Goal: Check status

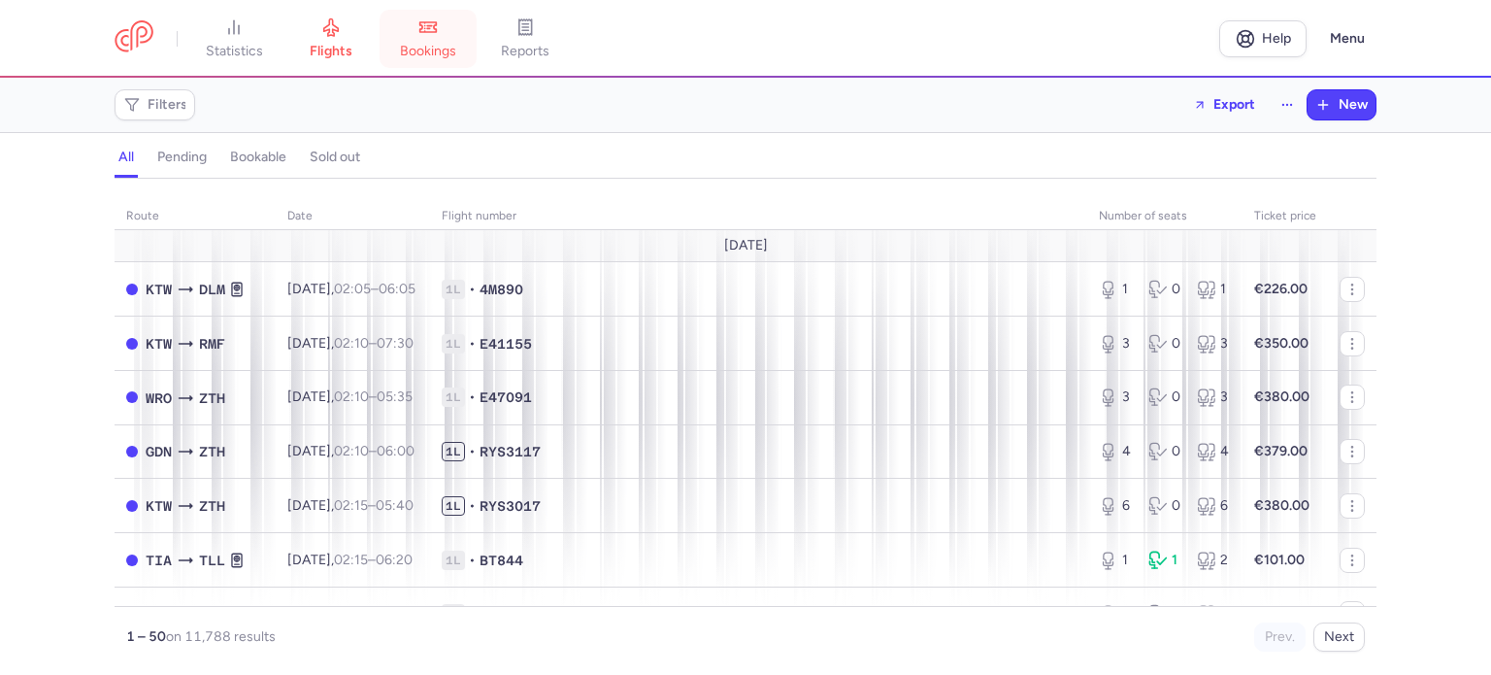
click at [439, 47] on span "bookings" at bounding box center [428, 51] width 56 height 17
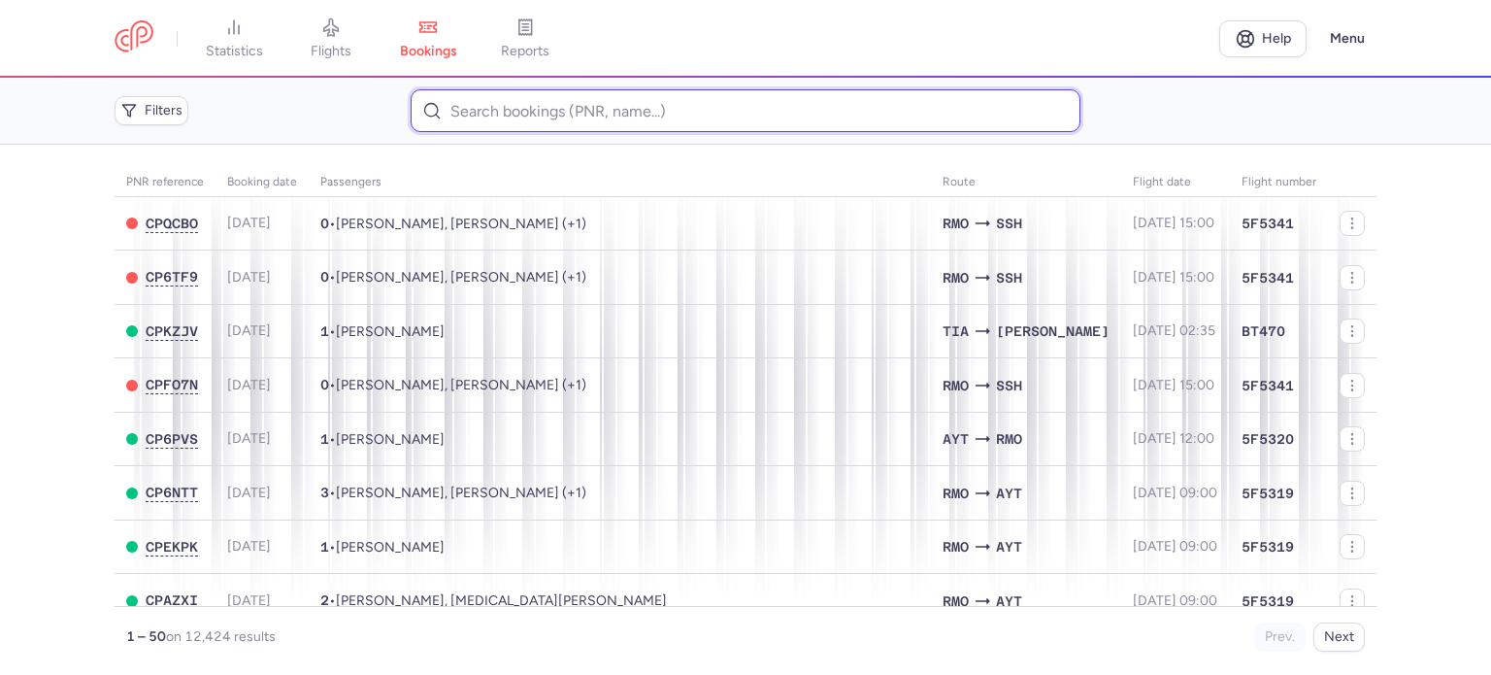
paste input "IAN ALEKSANDR"
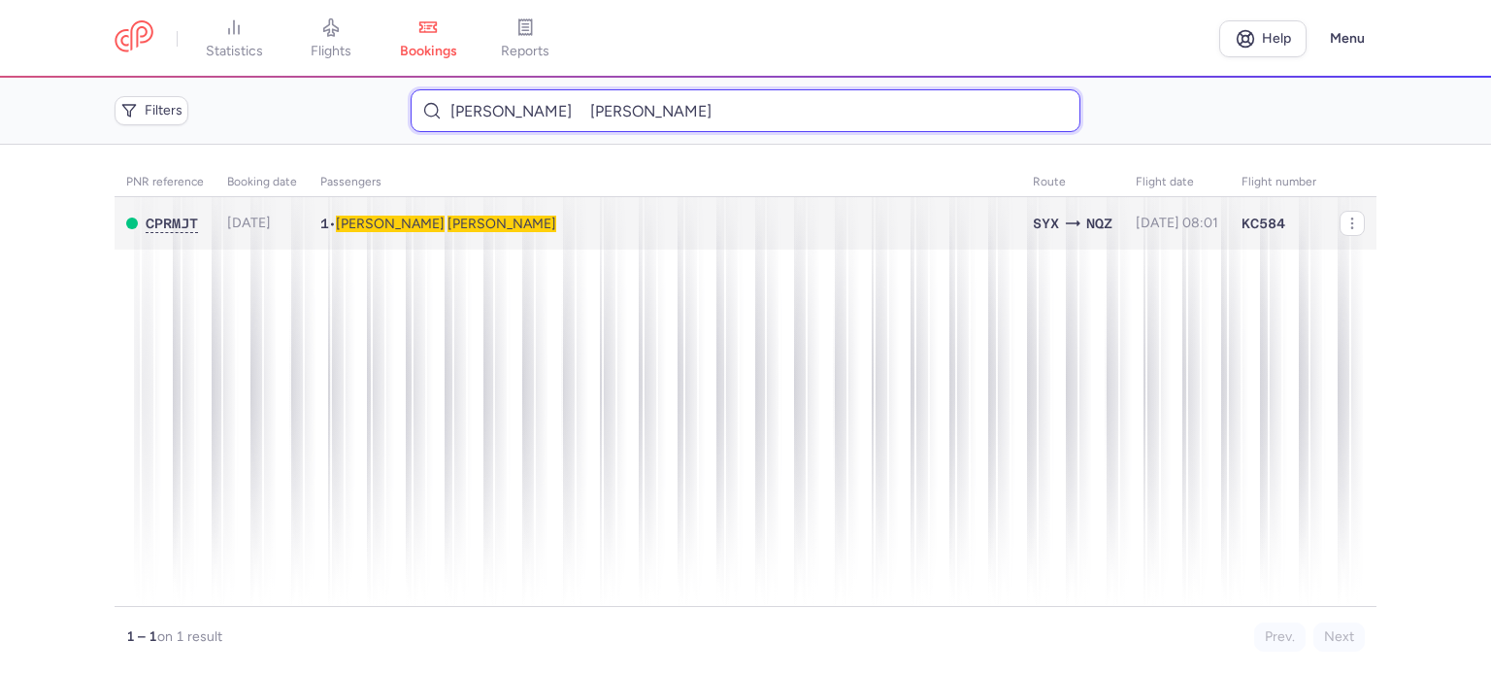
type input "IAN ALEKSANDR"
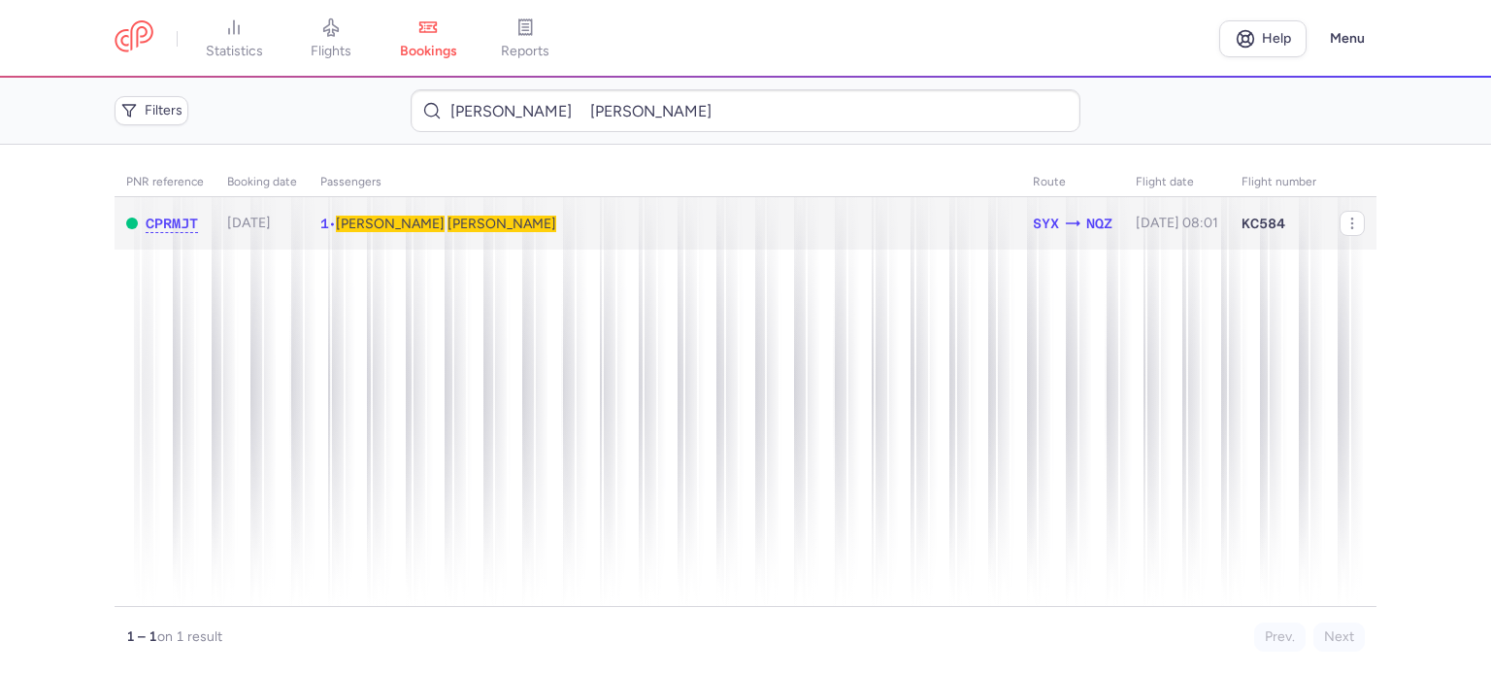
click at [388, 222] on span "Aleksandr" at bounding box center [390, 224] width 109 height 17
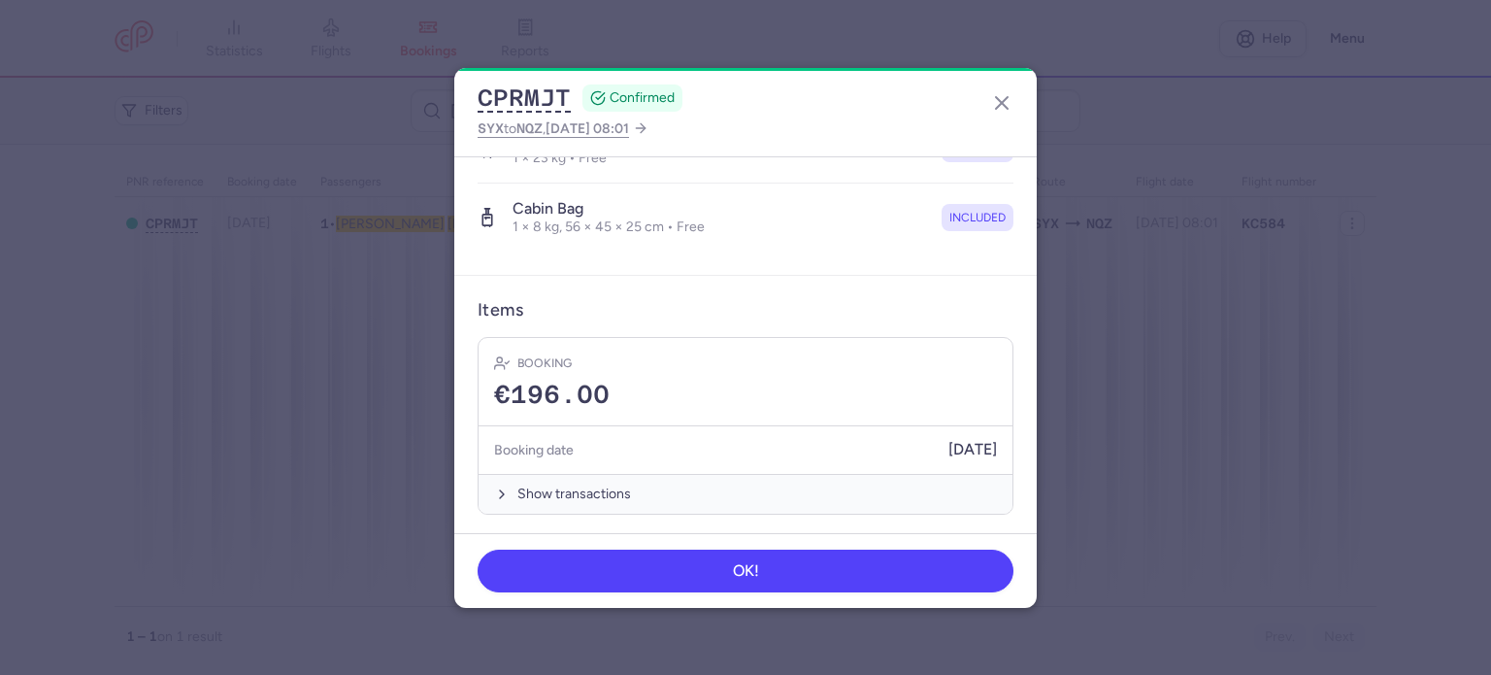
scroll to position [411, 0]
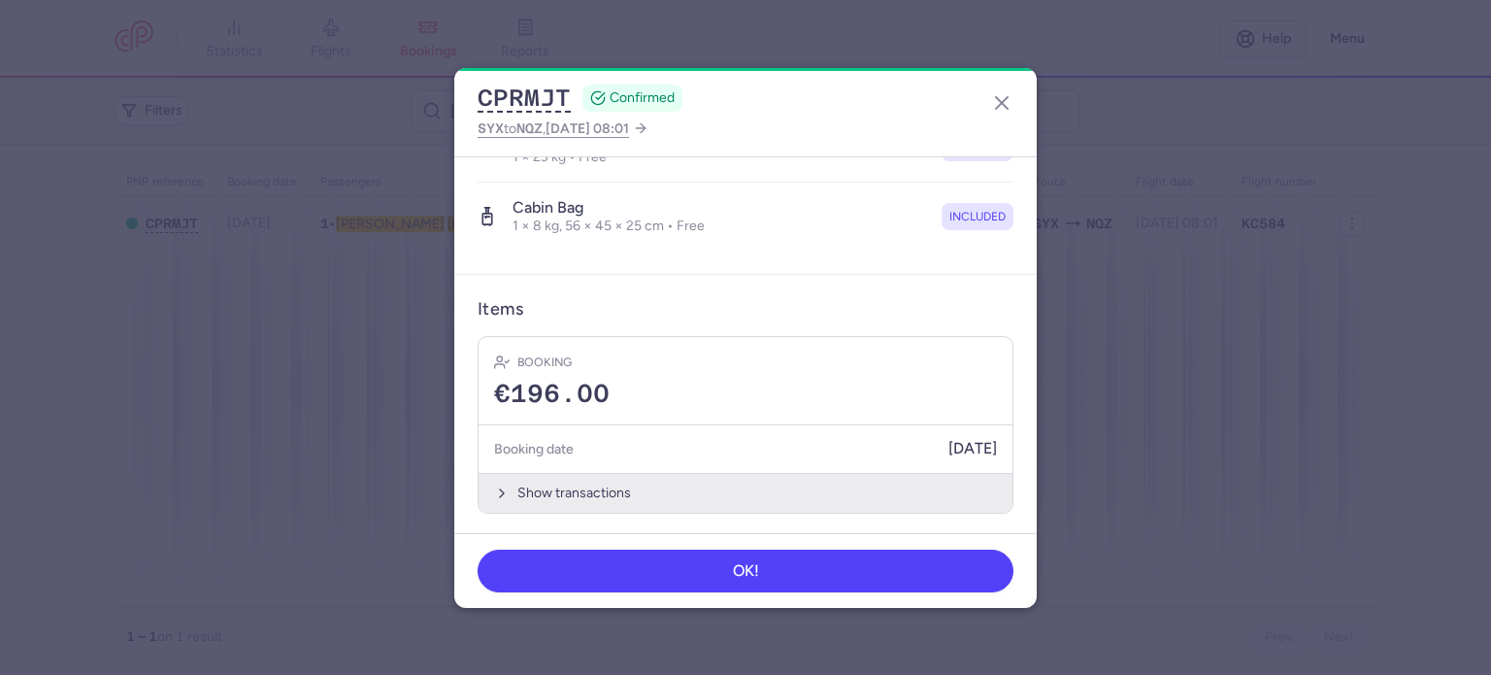
click at [511, 483] on button "Show transactions" at bounding box center [746, 493] width 534 height 40
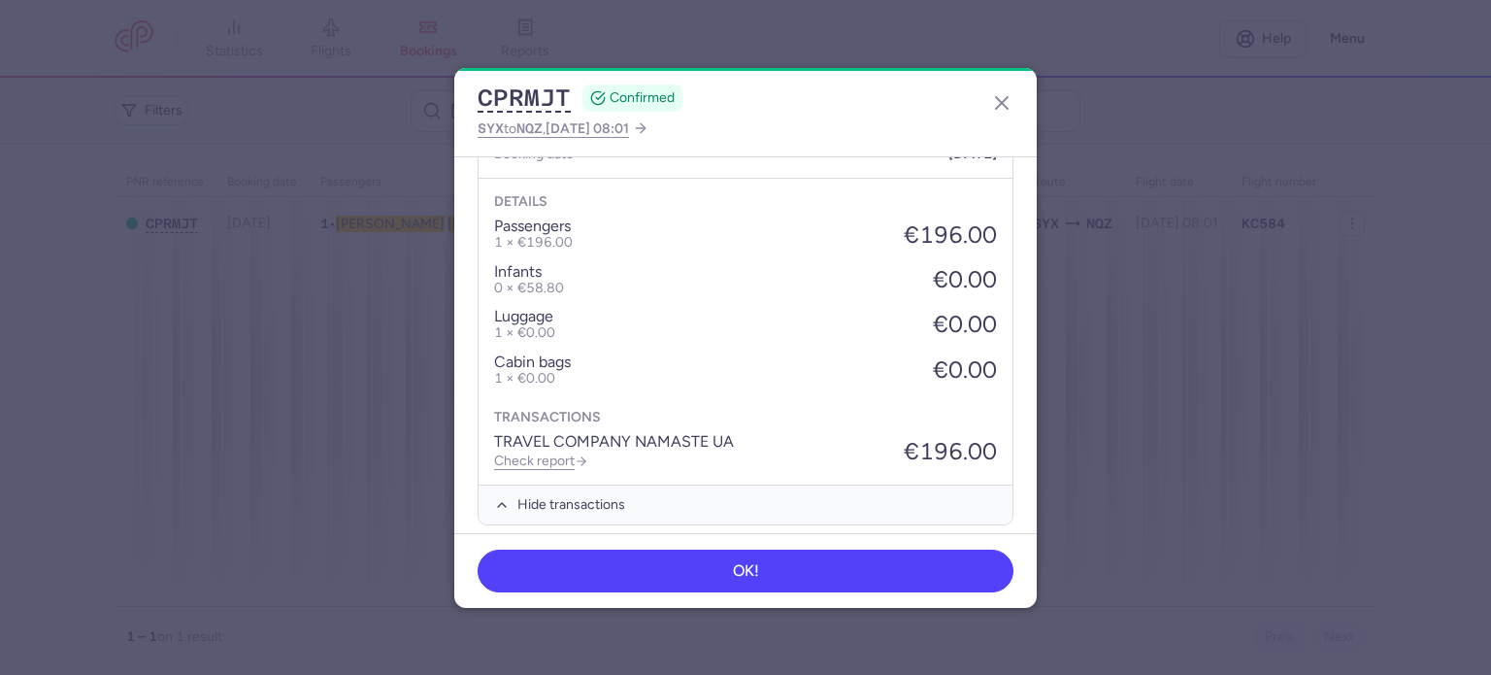
scroll to position [718, 0]
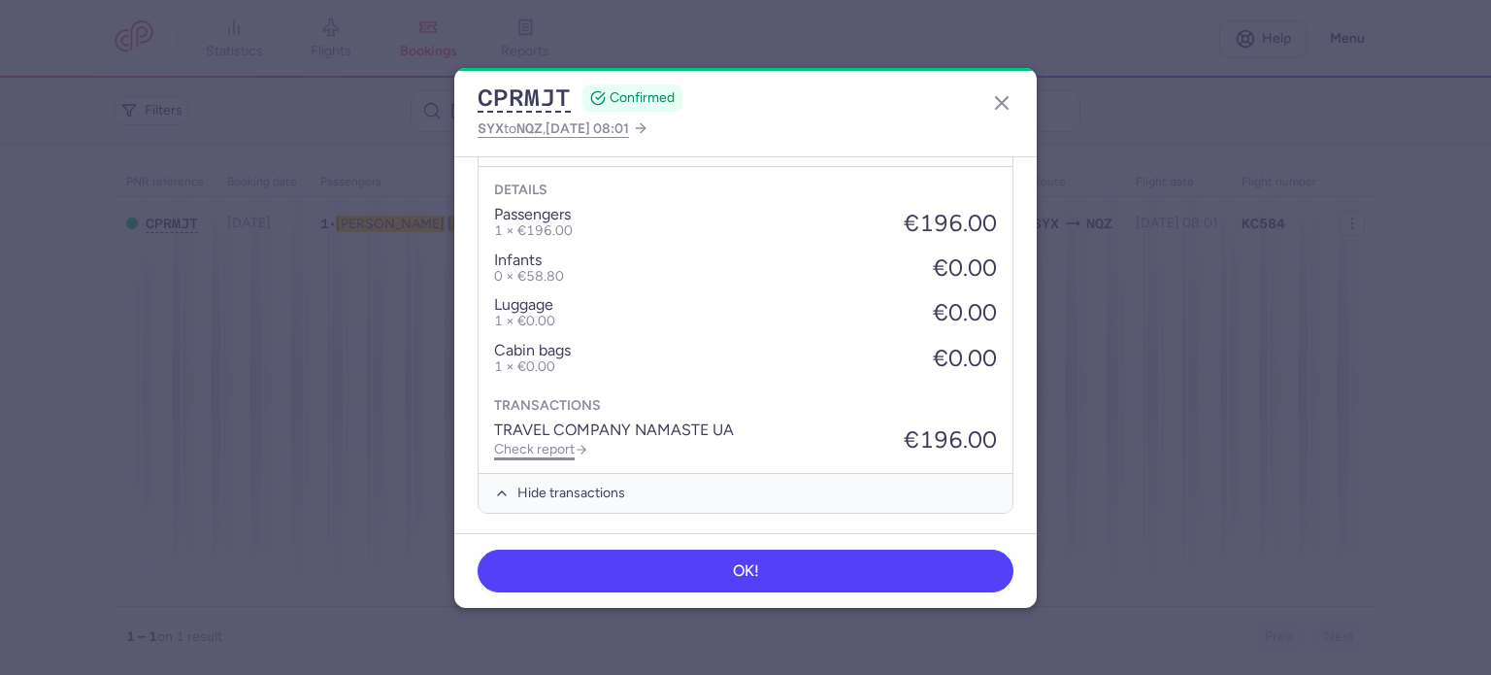
click at [555, 444] on link "Check report" at bounding box center [541, 449] width 94 height 17
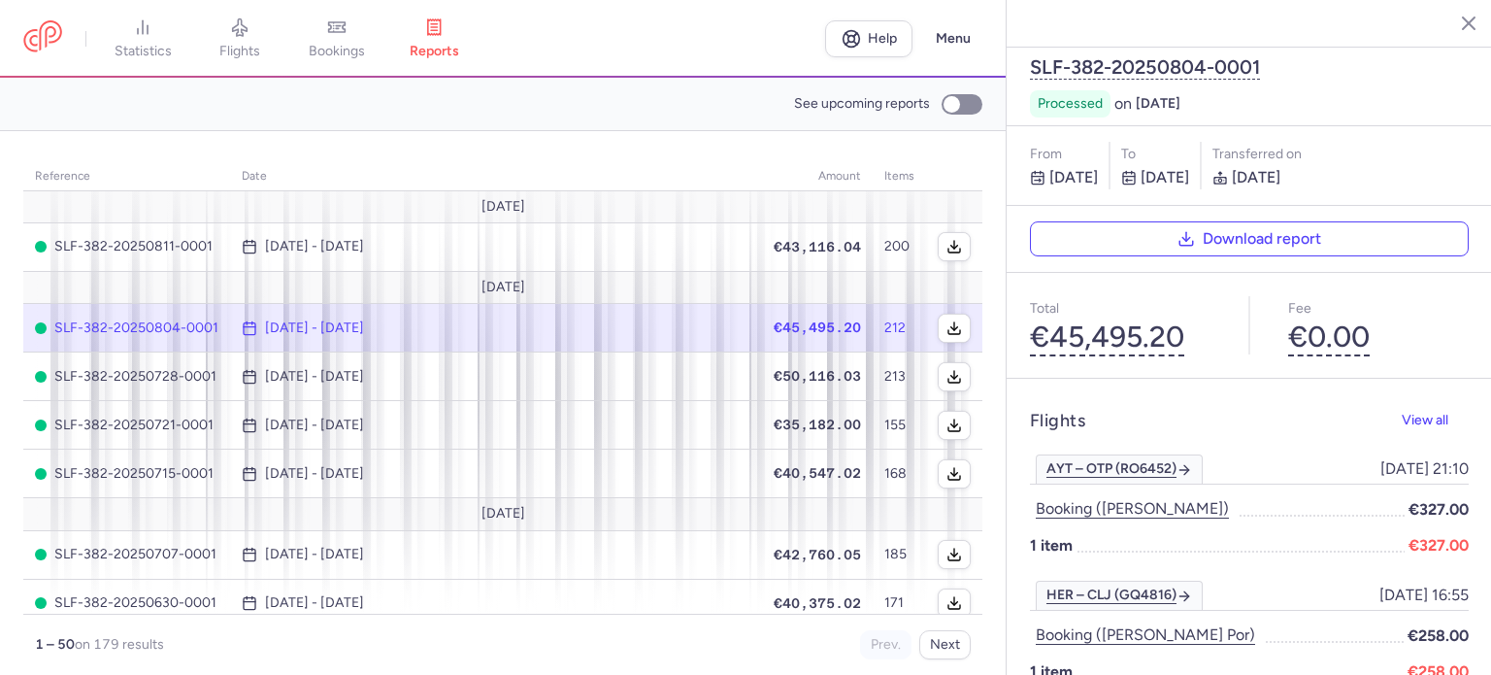
click at [336, 42] on link "bookings" at bounding box center [336, 38] width 97 height 43
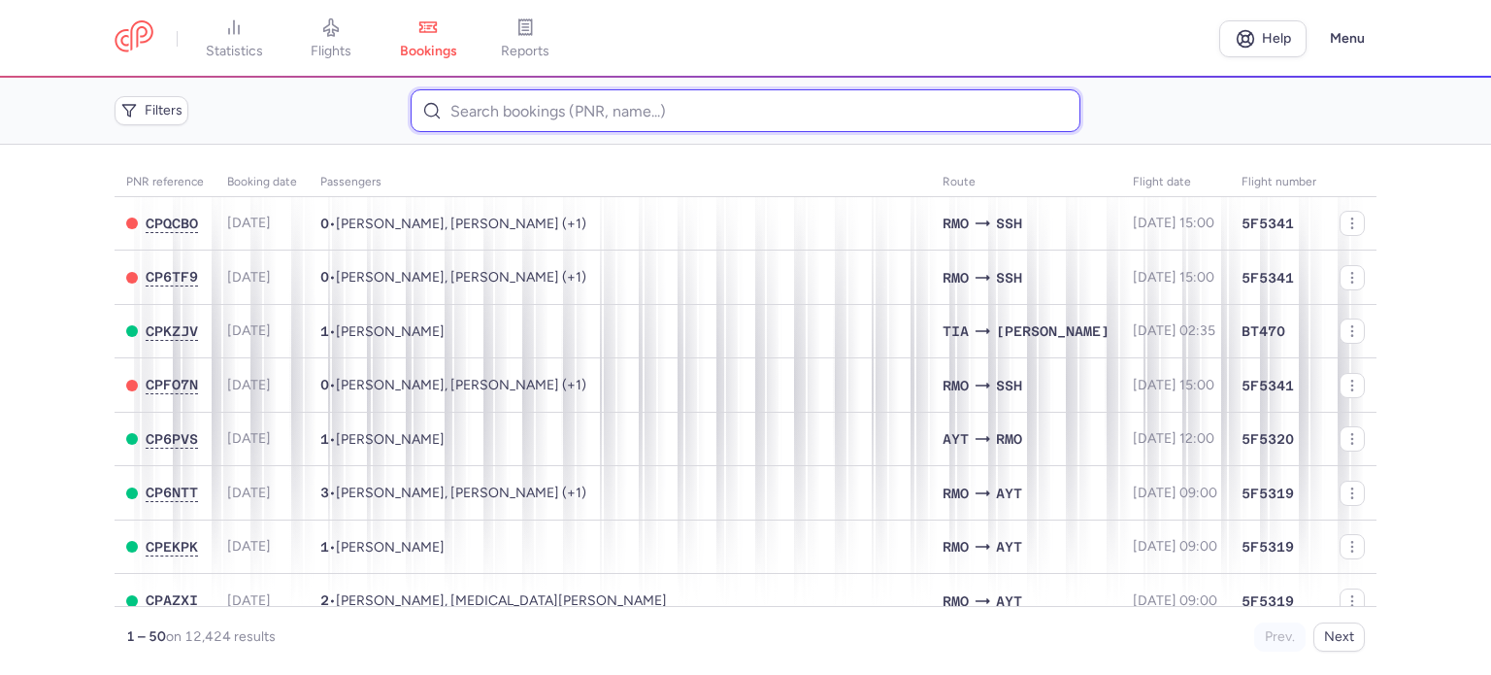
paste input "TERZI DIANA"
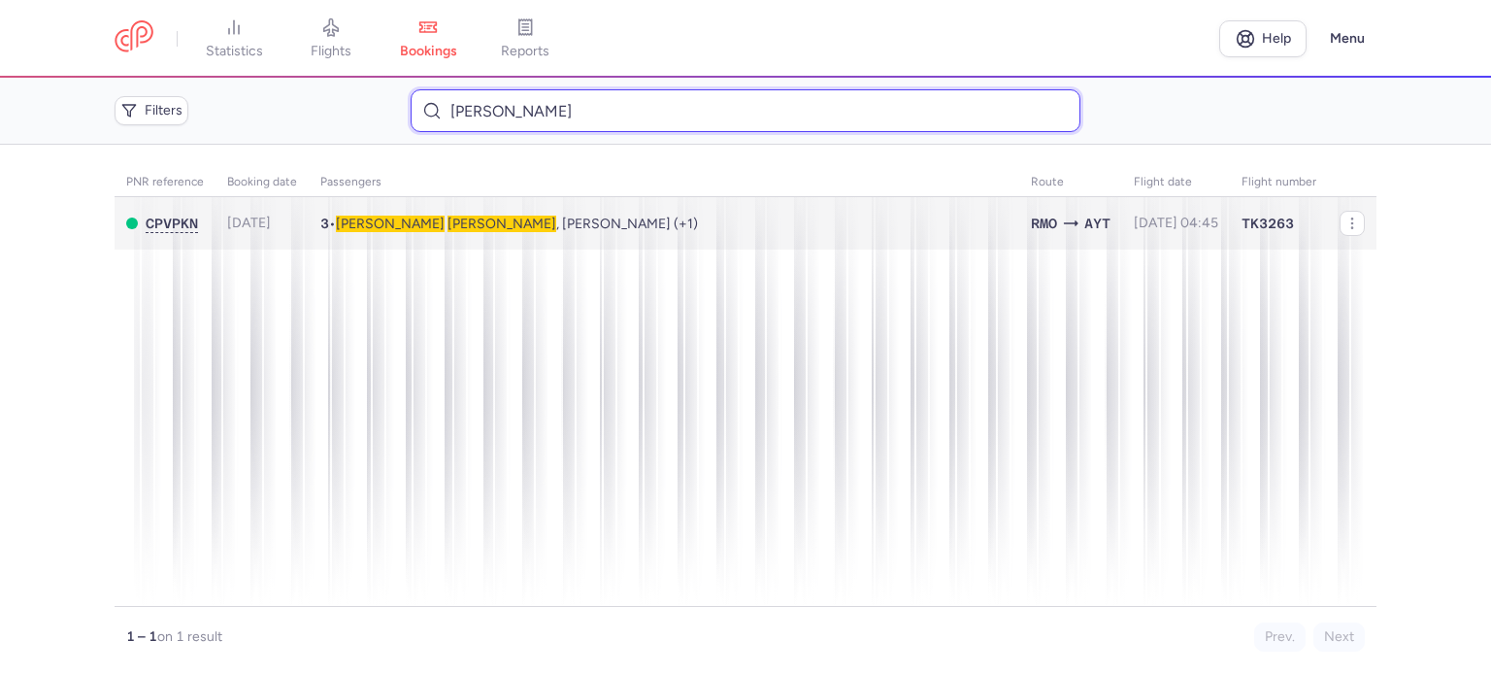
type input "TERZI DIANA"
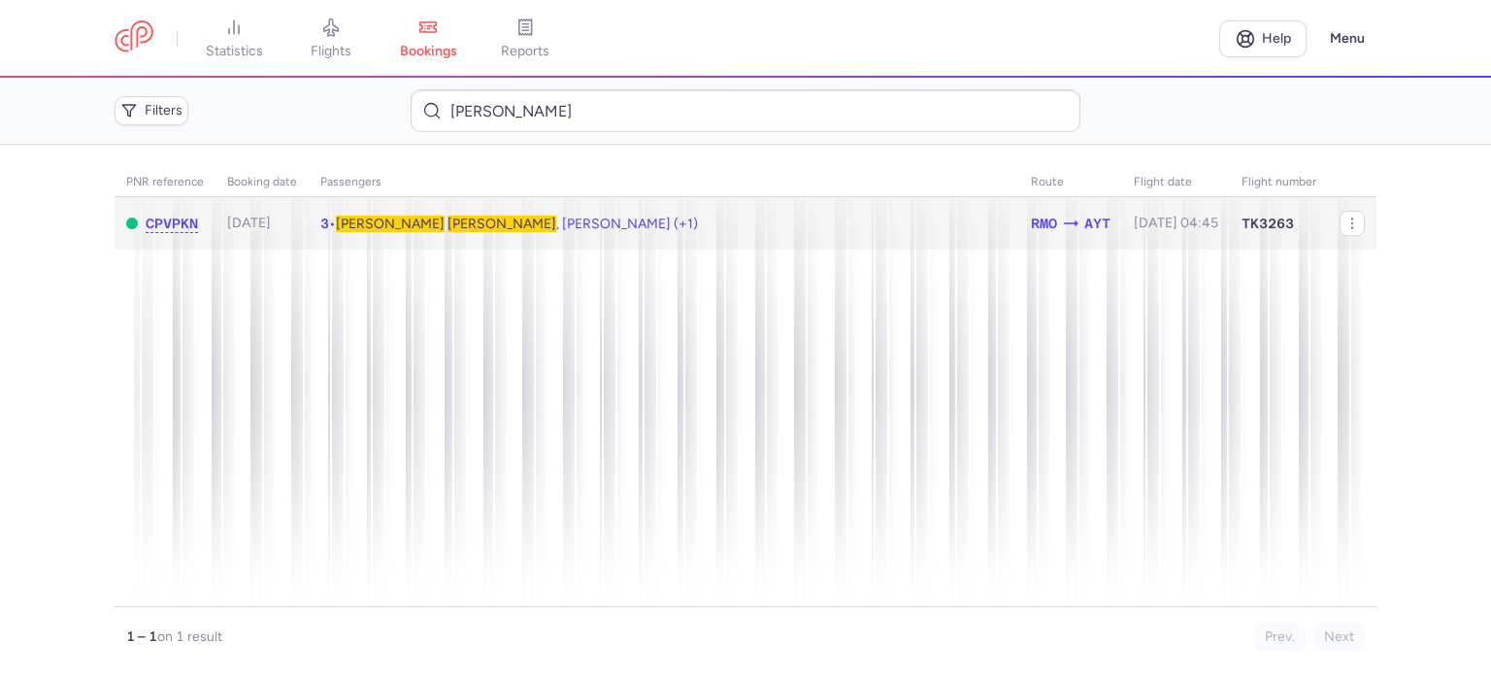
click at [1123, 214] on td "3 • Diana TERZI , Vasilii KAZAK (+1)" at bounding box center [1177, 223] width 108 height 53
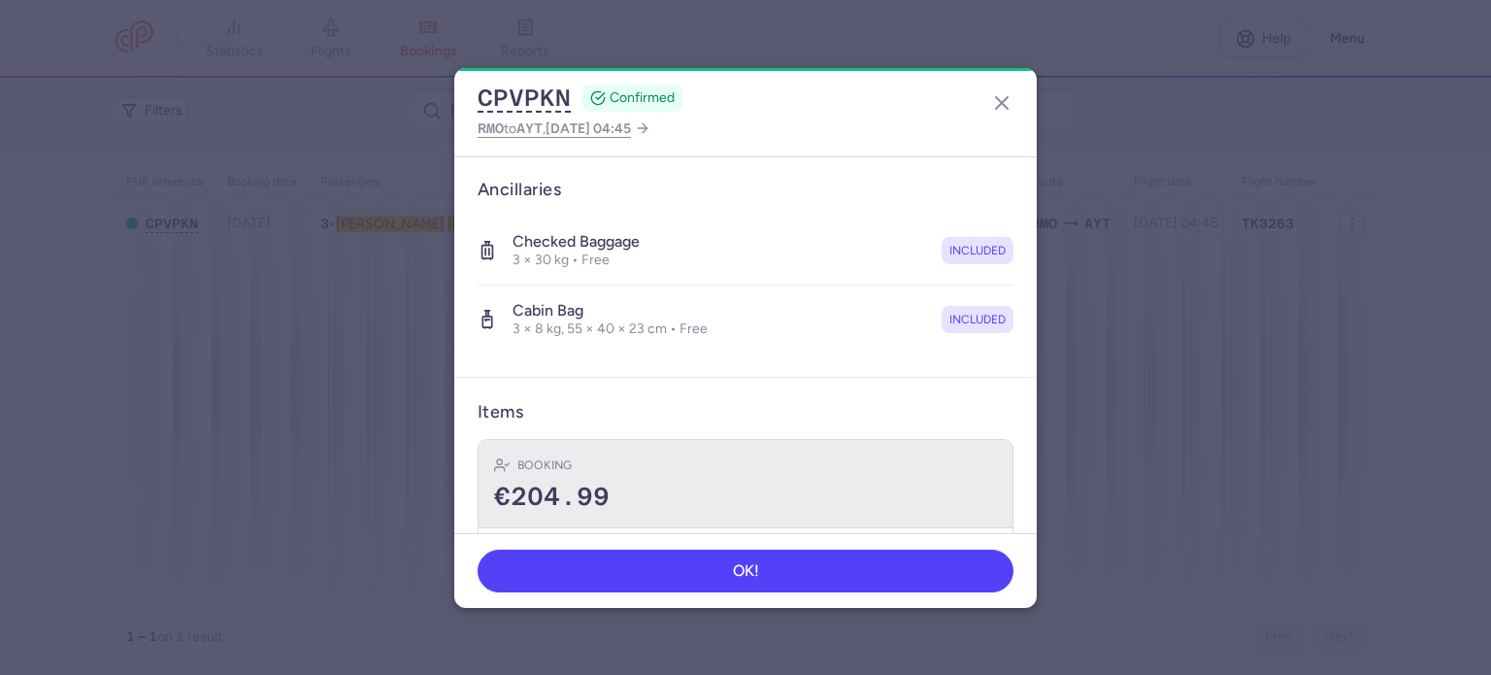
scroll to position [486, 0]
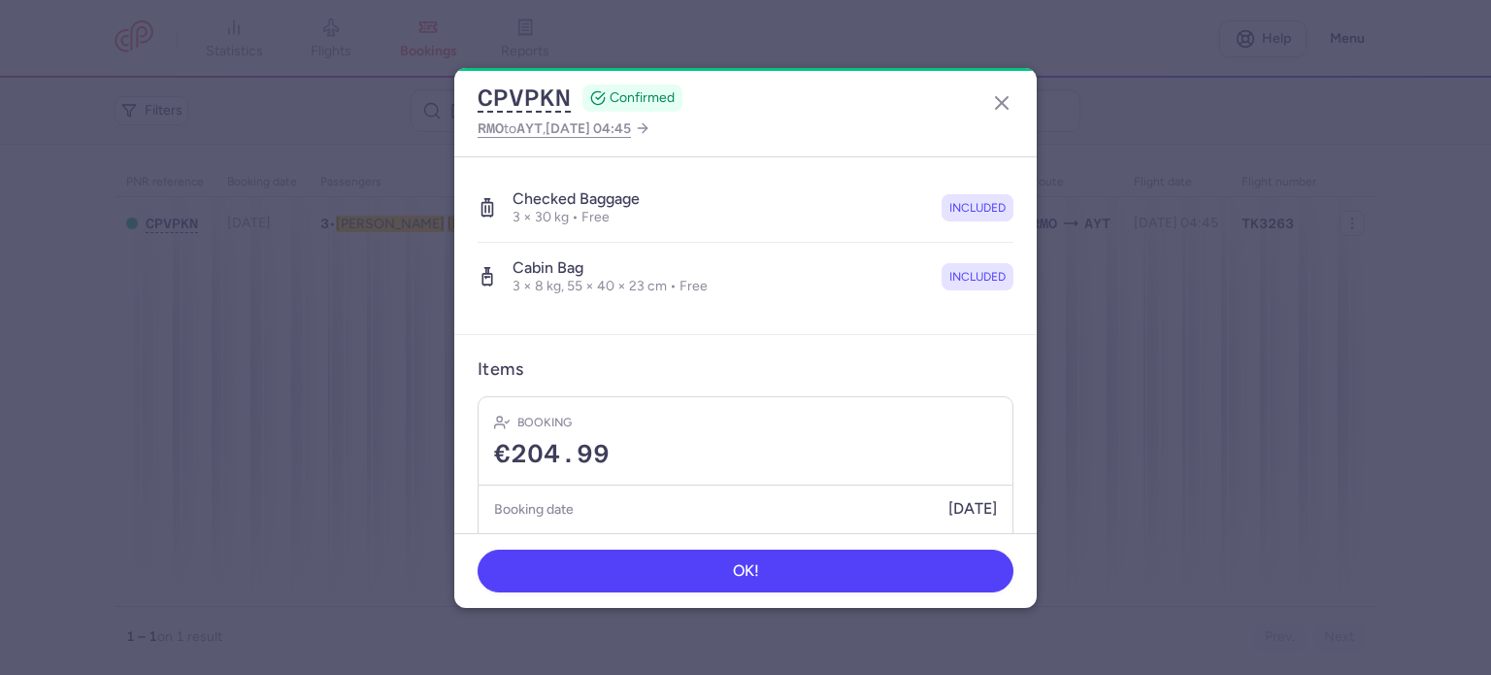
click at [549, 508] on h5 "Booking date" at bounding box center [534, 509] width 80 height 24
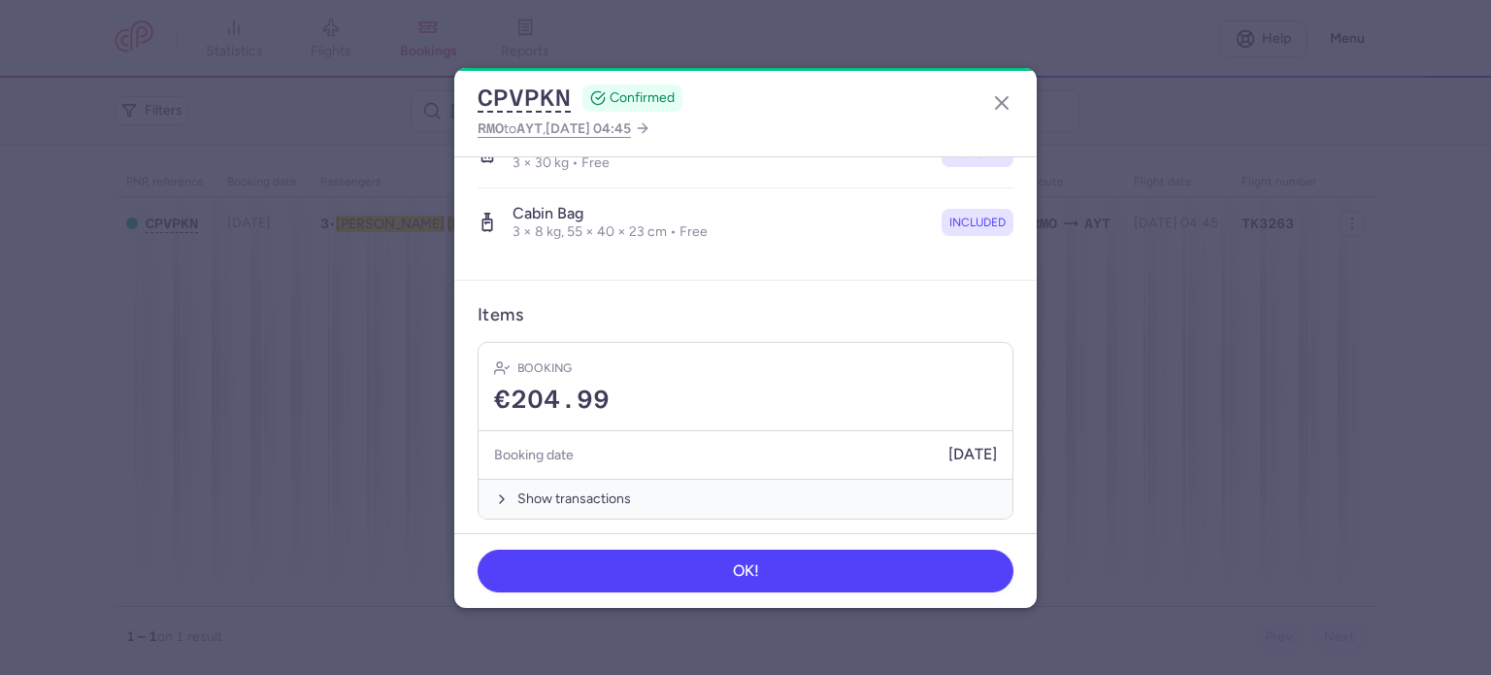
scroll to position [545, 0]
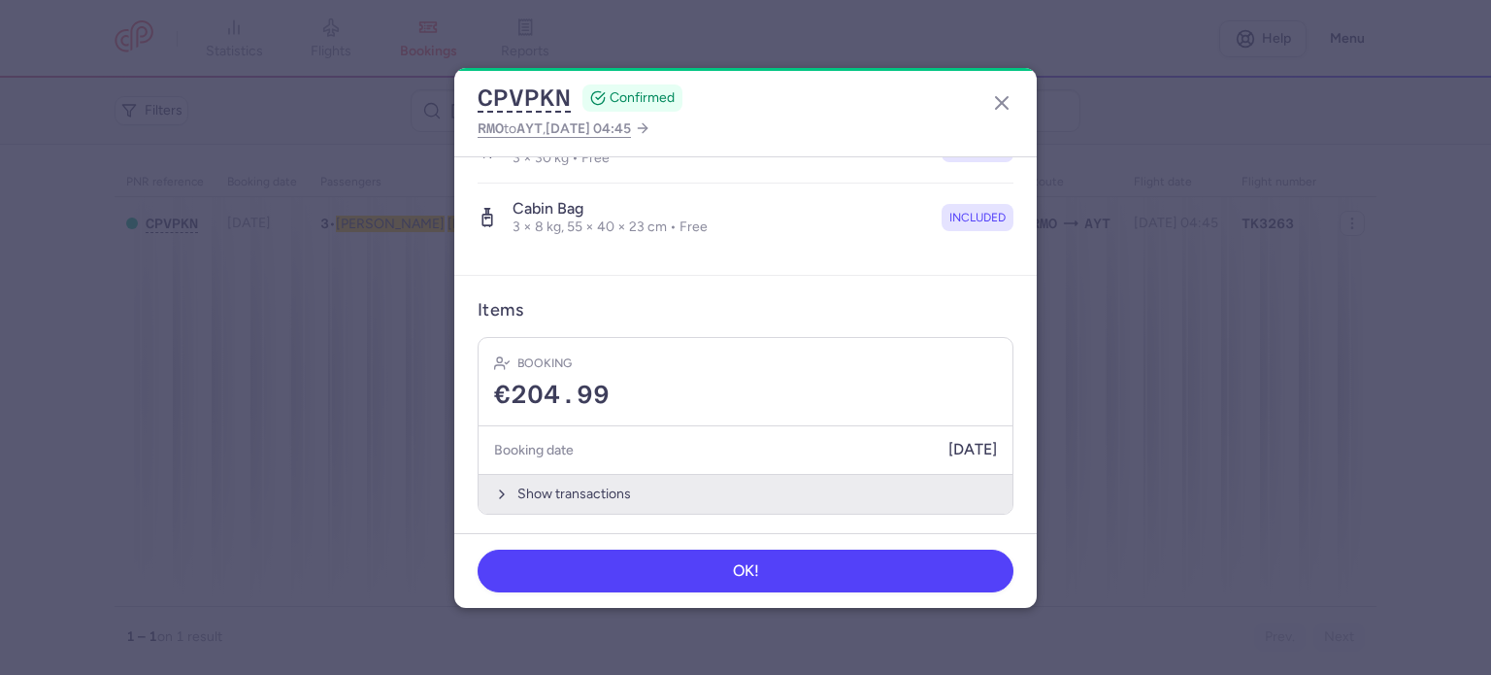
click at [579, 484] on button "Show transactions" at bounding box center [746, 494] width 534 height 40
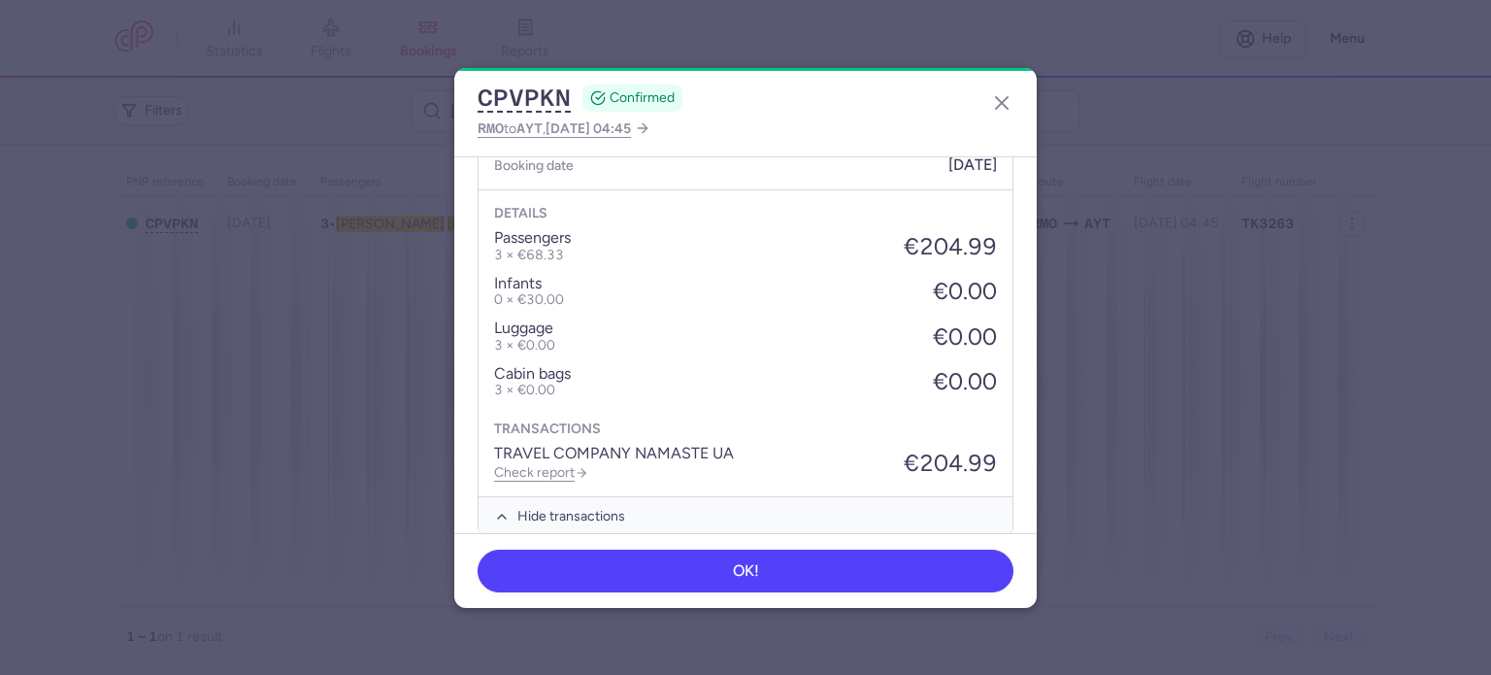
scroll to position [851, 0]
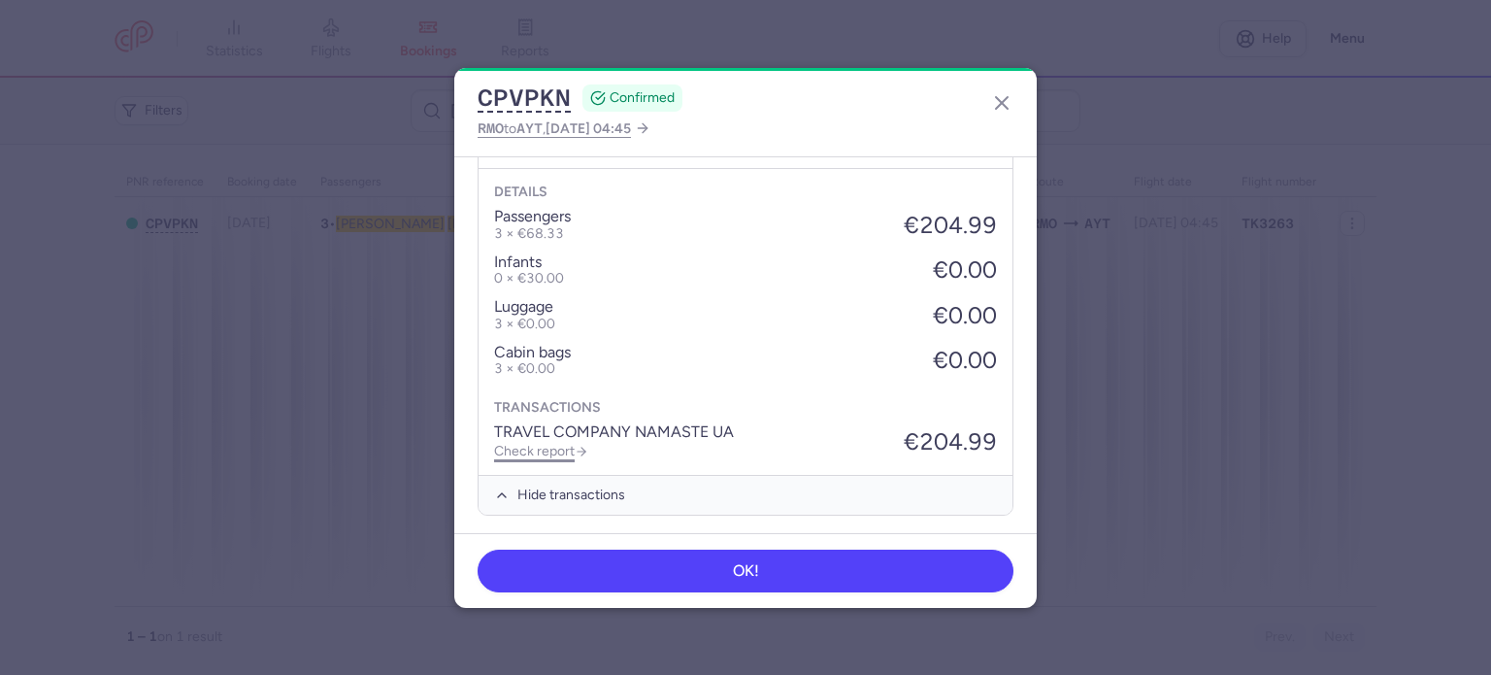
click at [543, 448] on link "Check report" at bounding box center [541, 451] width 94 height 17
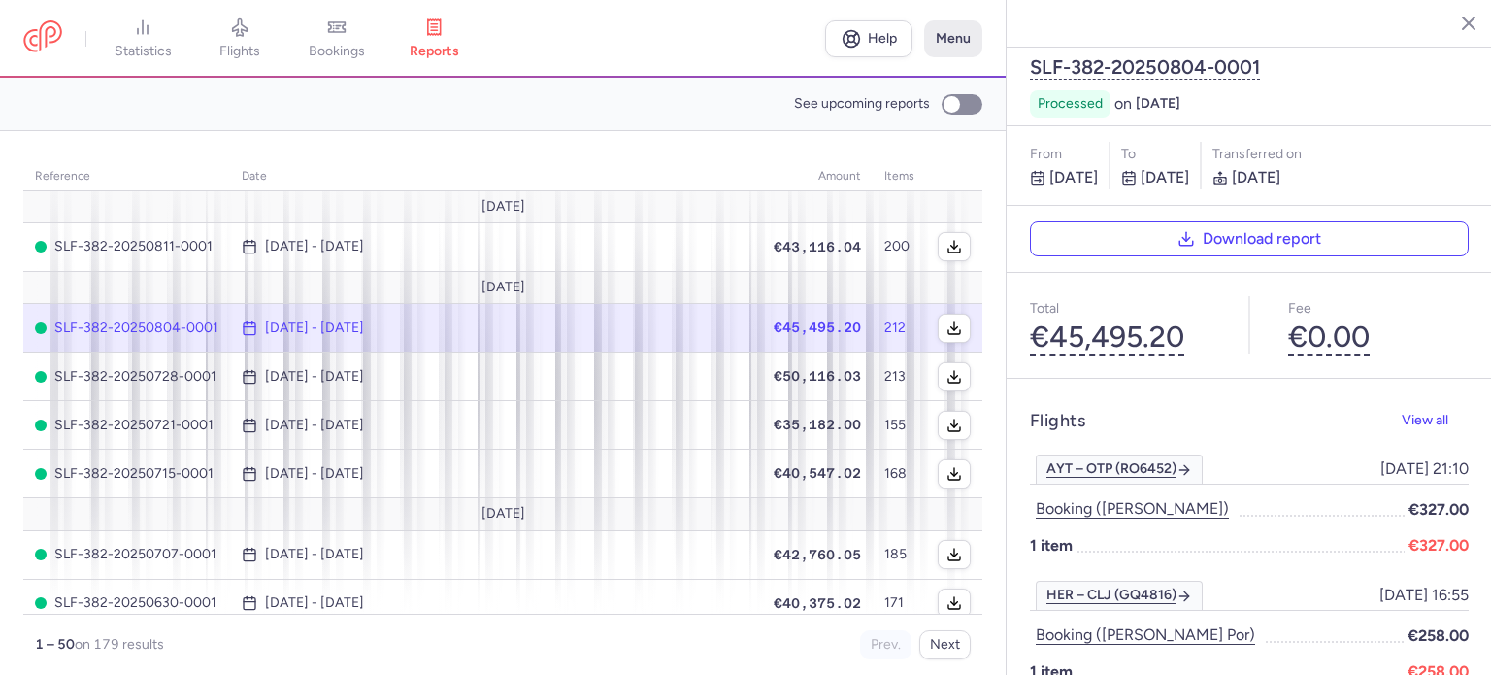
click at [939, 38] on button "Menu" at bounding box center [953, 38] width 58 height 37
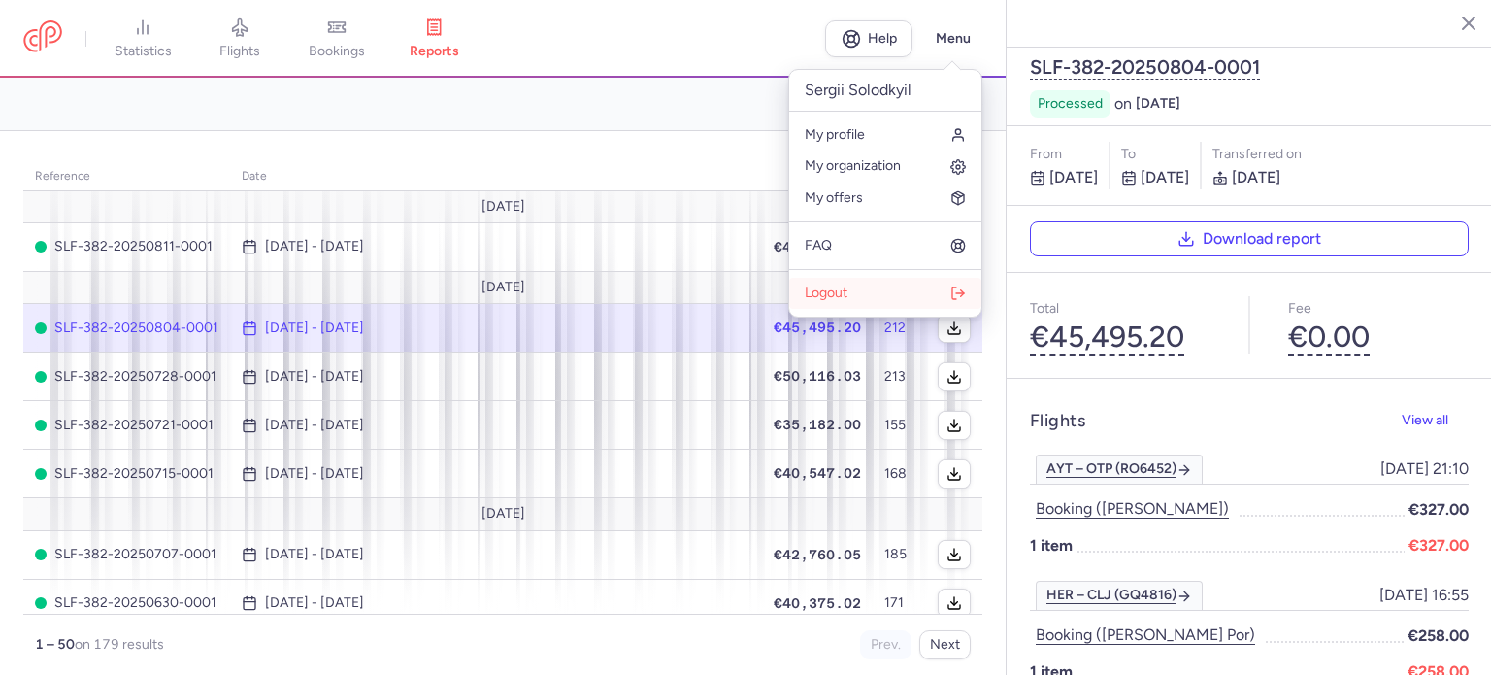
click at [876, 293] on button "Logout" at bounding box center [885, 293] width 192 height 31
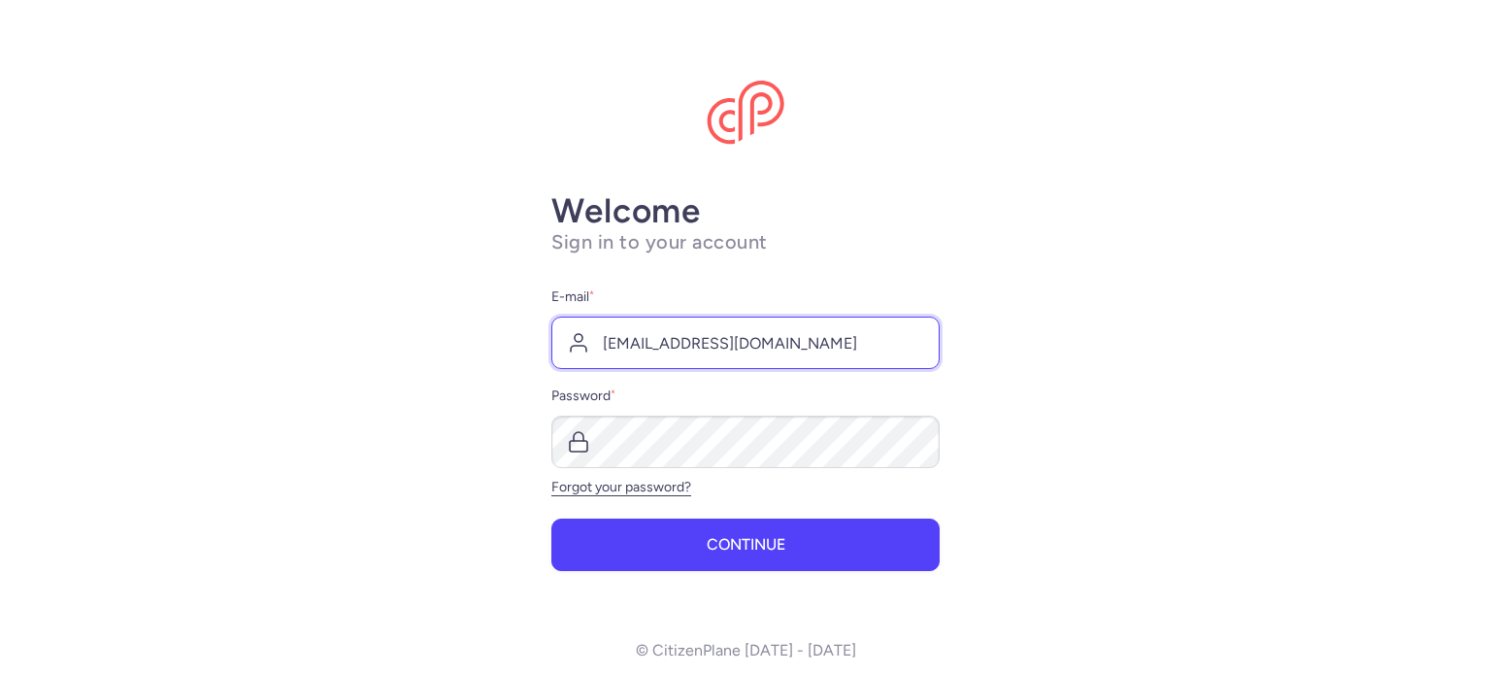
click at [667, 345] on input "[EMAIL_ADDRESS][DOMAIN_NAME]" at bounding box center [746, 343] width 388 height 52
type input "[EMAIL_ADDRESS][DOMAIN_NAME]"
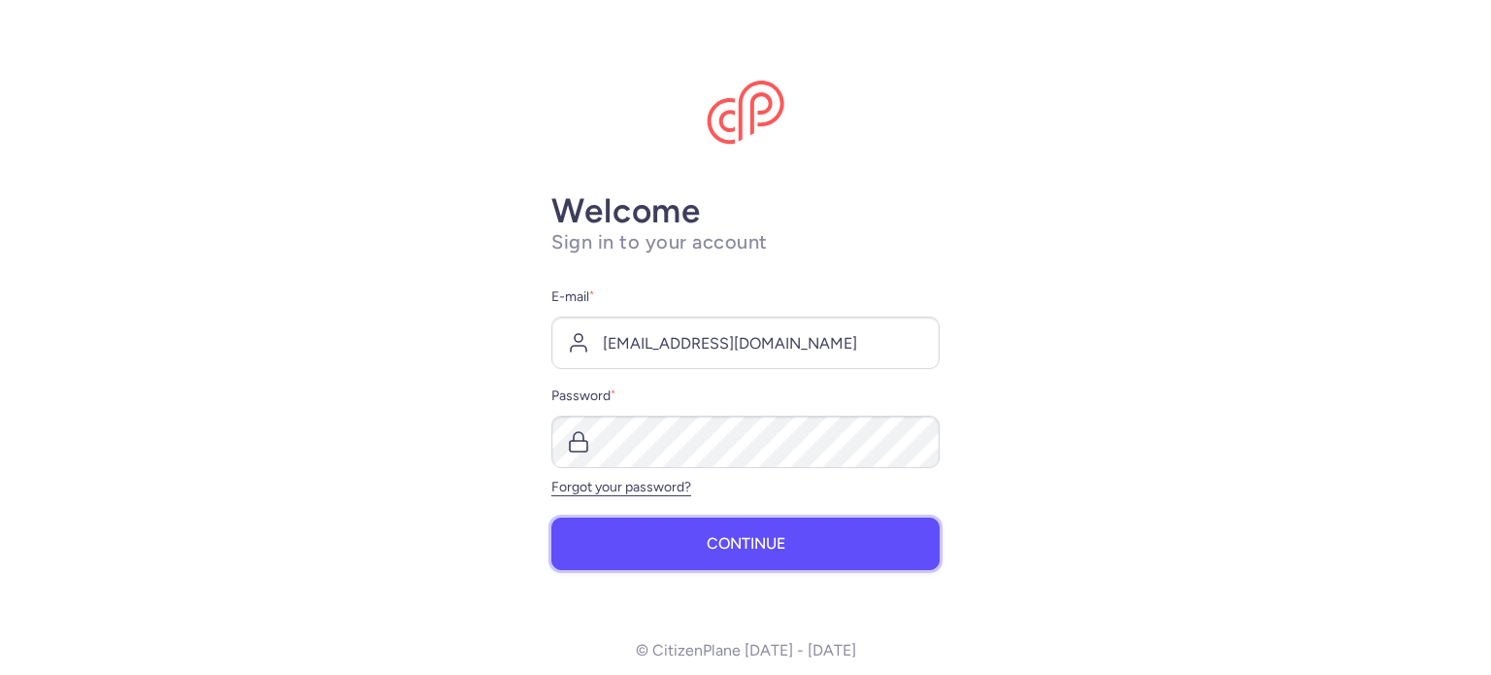
click at [691, 546] on button "Continue" at bounding box center [746, 544] width 388 height 52
